Goal: Transaction & Acquisition: Obtain resource

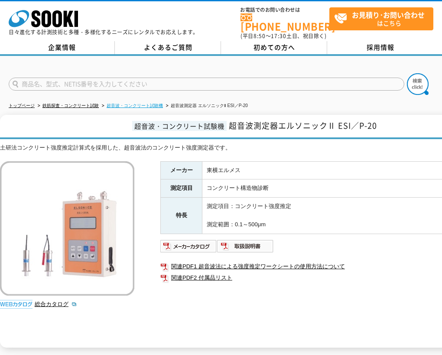
click at [140, 103] on link "超音波・コンクリート試験機" at bounding box center [135, 105] width 56 height 5
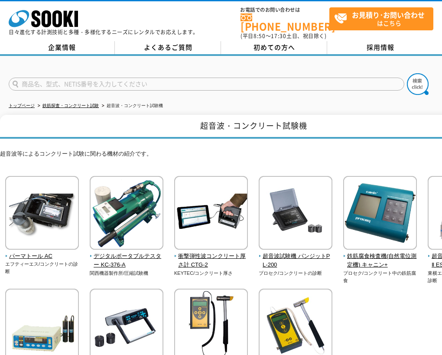
click at [86, 103] on link "鉄筋探査・コンクリート試験" at bounding box center [71, 105] width 56 height 5
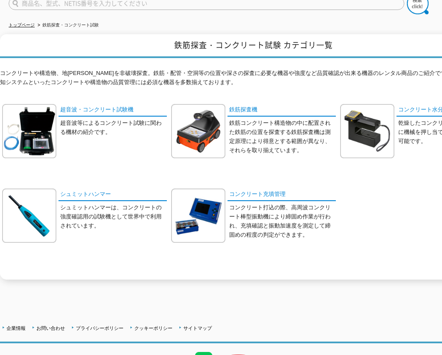
scroll to position [36, 0]
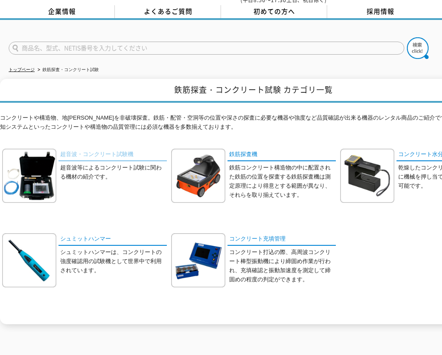
click at [124, 149] on link "超音波・コンクリート試験機" at bounding box center [113, 155] width 108 height 13
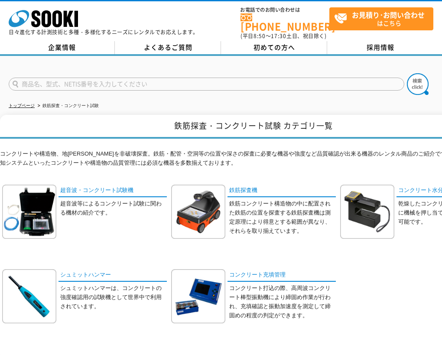
scroll to position [43, 0]
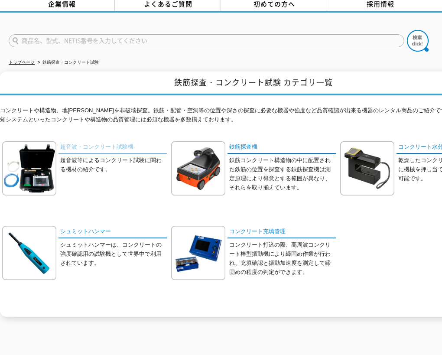
click at [98, 142] on link "超音波・コンクリート試験機" at bounding box center [113, 147] width 108 height 13
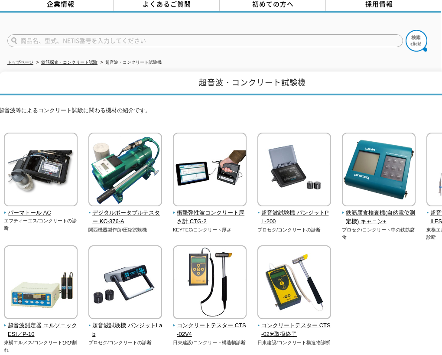
scroll to position [43, 0]
